Goal: Find contact information: Find contact information

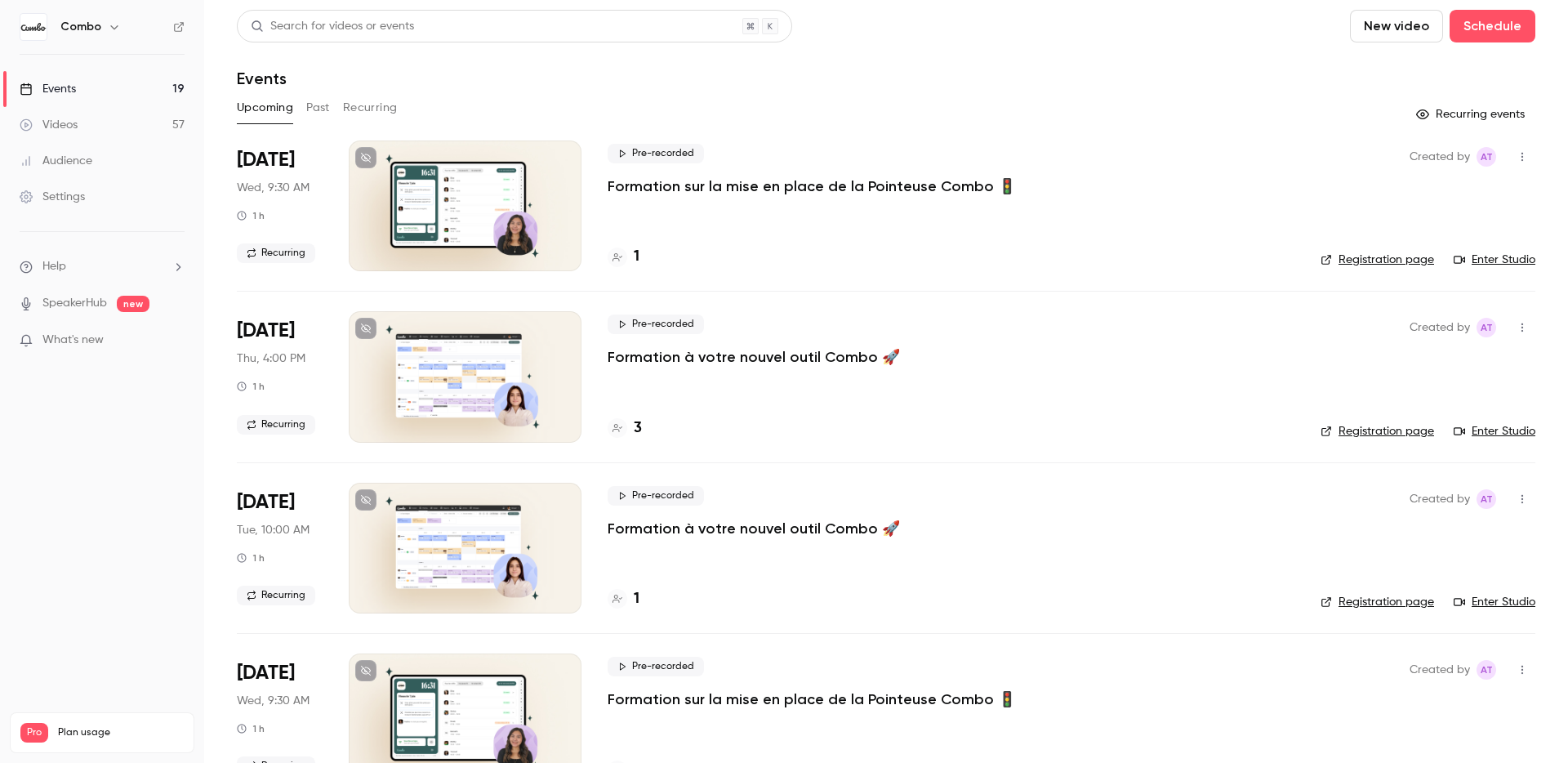
click at [779, 112] on div "Upcoming Past Recurring" at bounding box center [887, 108] width 1299 height 26
click at [627, 252] on div "1" at bounding box center [624, 257] width 32 height 22
click at [1234, 258] on link "Enter Studio" at bounding box center [1495, 260] width 82 height 16
click at [629, 258] on div "1" at bounding box center [624, 257] width 32 height 22
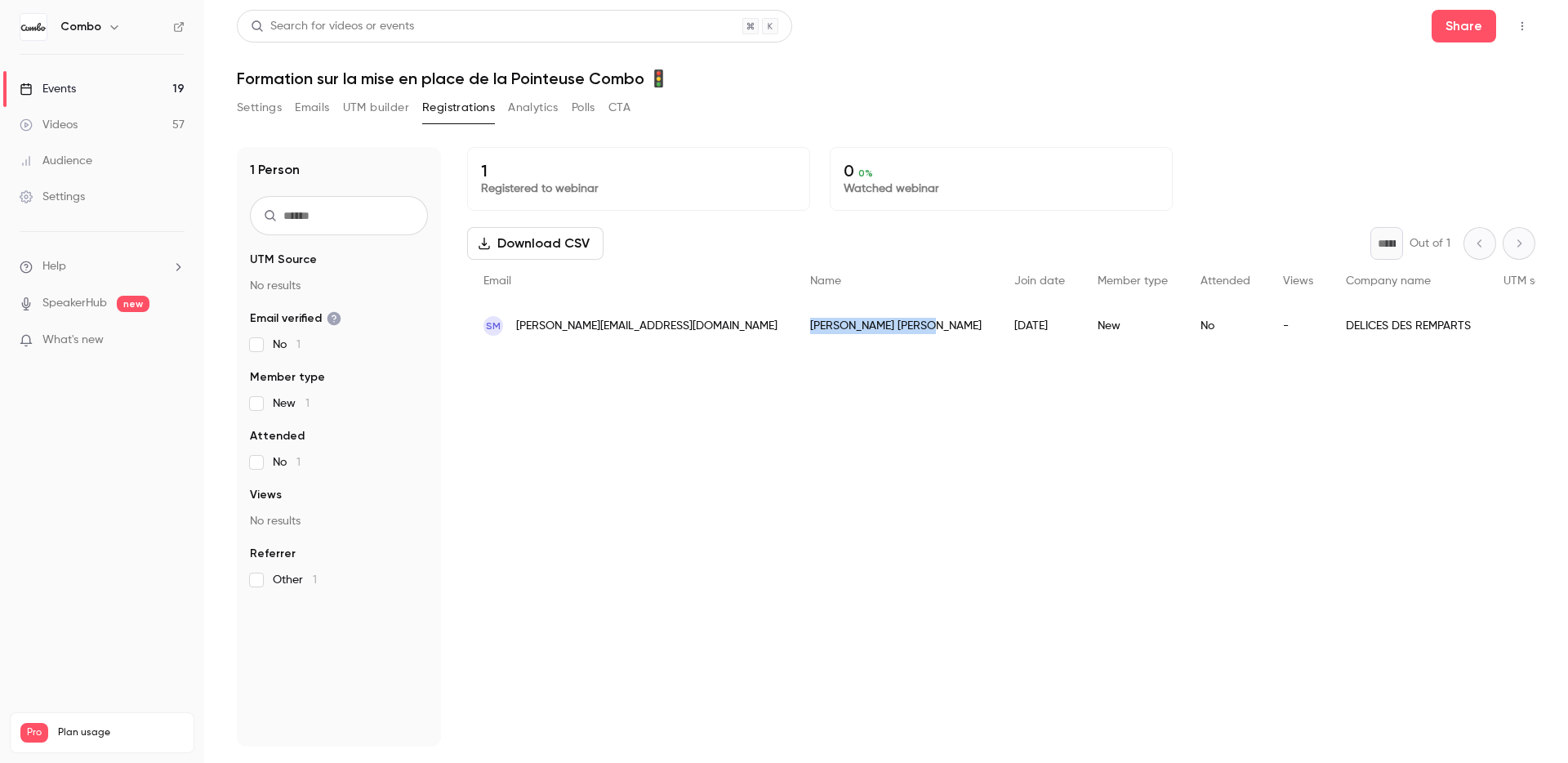
drag, startPoint x: 830, startPoint y: 324, endPoint x: 742, endPoint y: 324, distance: 88.0
click at [794, 324] on div "[PERSON_NAME]" at bounding box center [896, 326] width 204 height 46
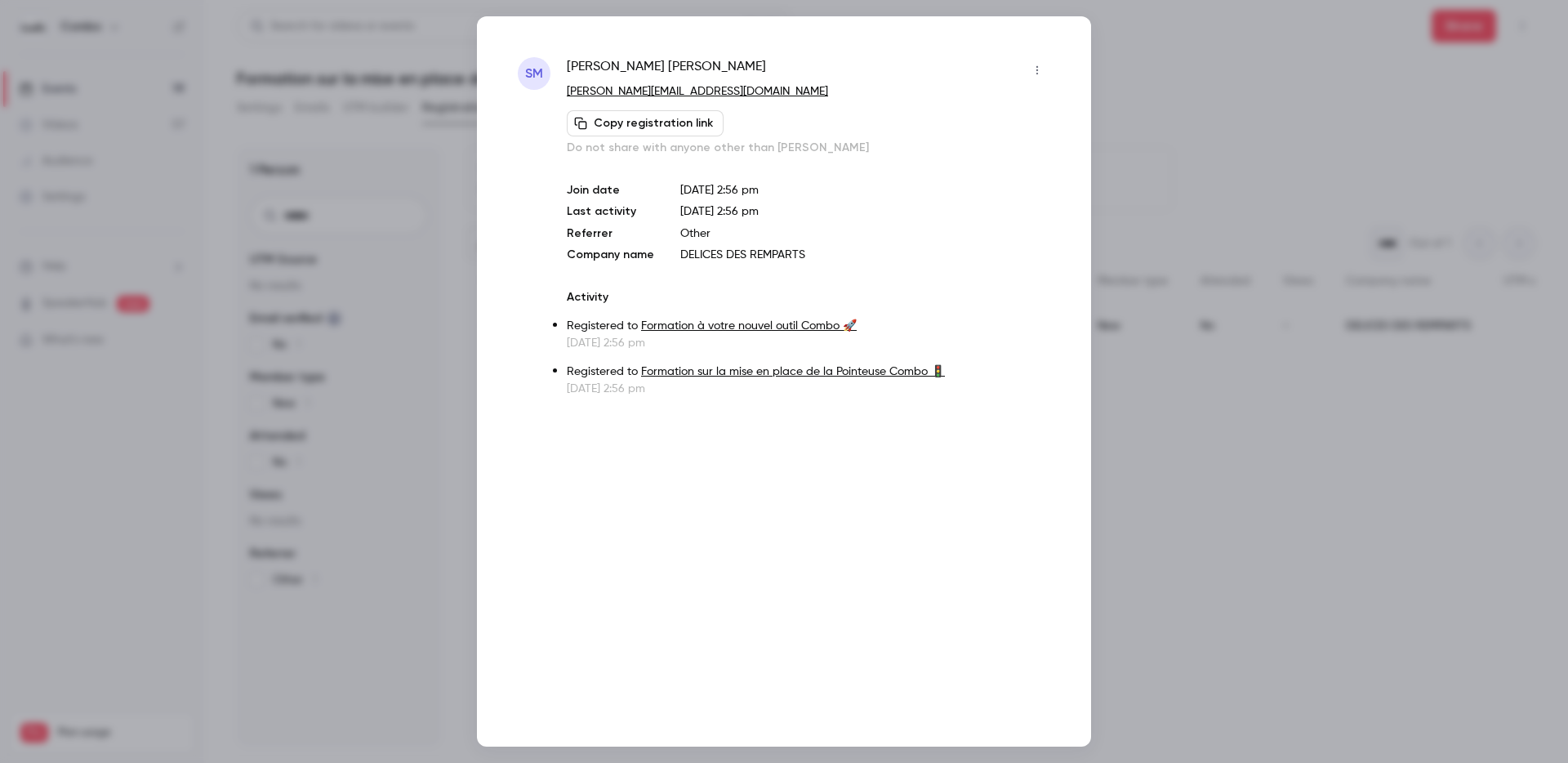
copy div "[PERSON_NAME]"
drag, startPoint x: 794, startPoint y: 97, endPoint x: 565, endPoint y: 82, distance: 229.5
click at [565, 82] on div "SM [PERSON_NAME] [PERSON_NAME][EMAIL_ADDRESS][DOMAIN_NAME] Copy registration li…" at bounding box center [784, 226] width 533 height 340
copy div "[PERSON_NAME][EMAIL_ADDRESS][DOMAIN_NAME]"
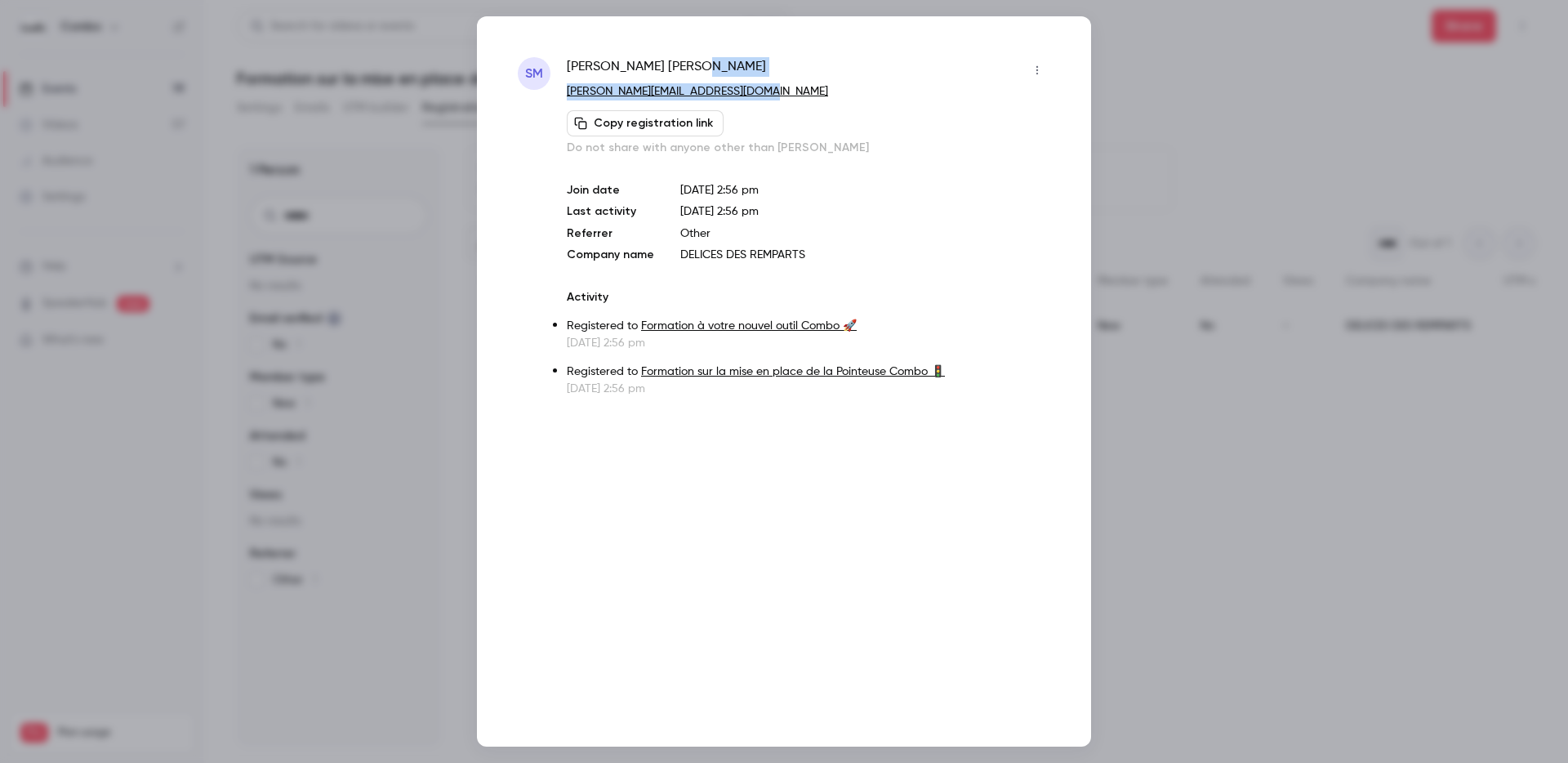
click at [648, 68] on span "[PERSON_NAME]" at bounding box center [666, 70] width 199 height 26
copy div "[PERSON_NAME]"
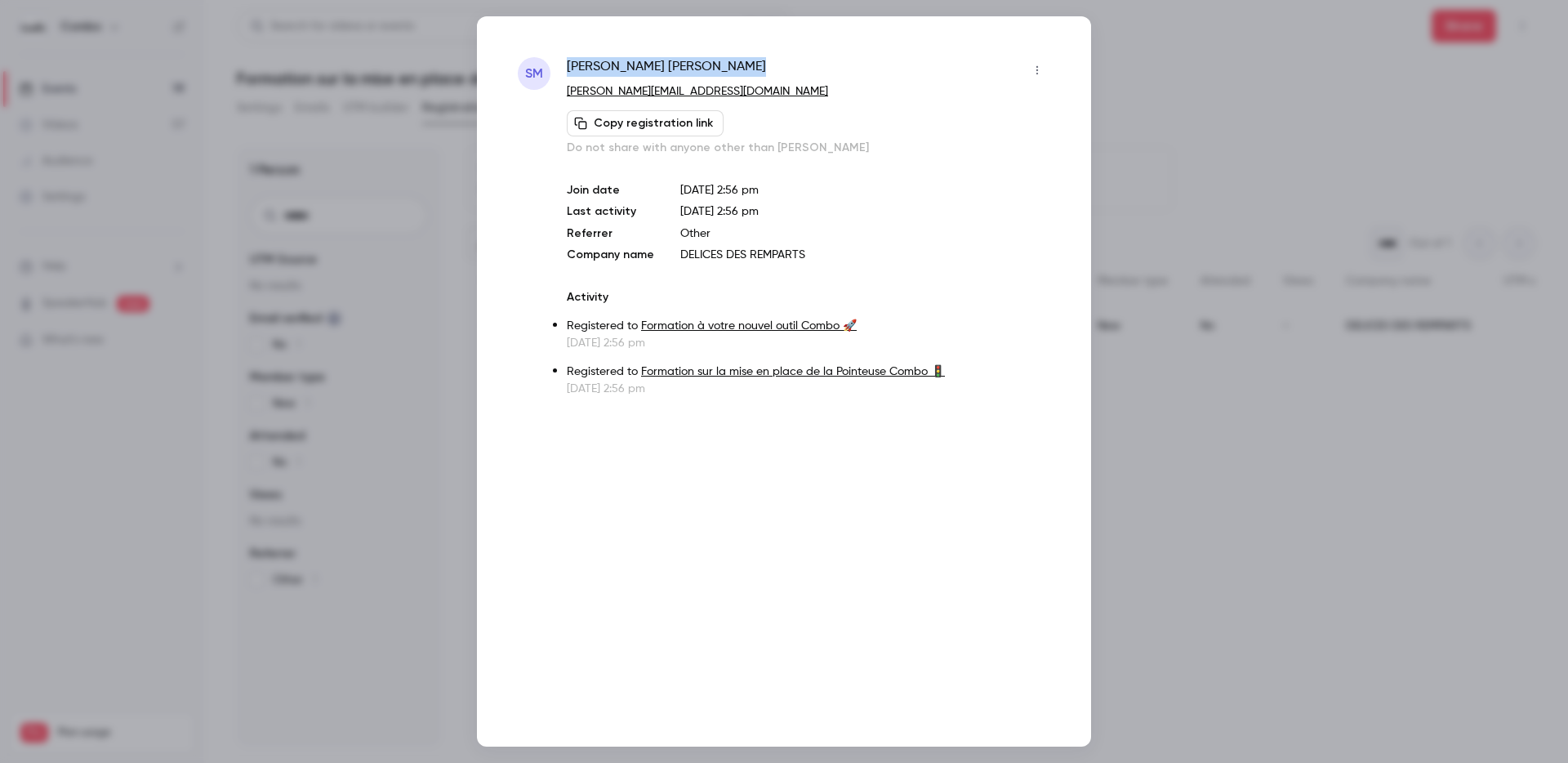
click at [604, 51] on div "SM [PERSON_NAME] [PERSON_NAME][EMAIL_ADDRESS][DOMAIN_NAME] Copy registration li…" at bounding box center [784, 381] width 615 height 730
click at [602, 67] on span "[PERSON_NAME]" at bounding box center [666, 70] width 199 height 26
copy div "[PERSON_NAME]"
